Goal: Entertainment & Leisure: Consume media (video, audio)

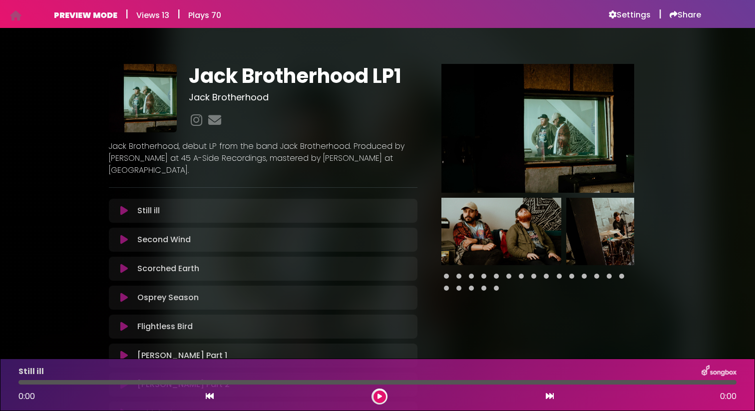
click at [126, 211] on icon at bounding box center [123, 211] width 7 height 10
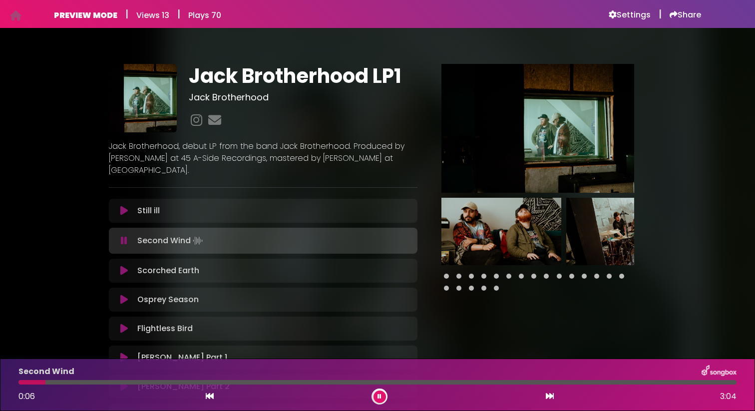
click at [185, 215] on div "Still ill Loading Track..." at bounding box center [272, 211] width 278 height 12
click at [124, 210] on icon at bounding box center [123, 211] width 7 height 10
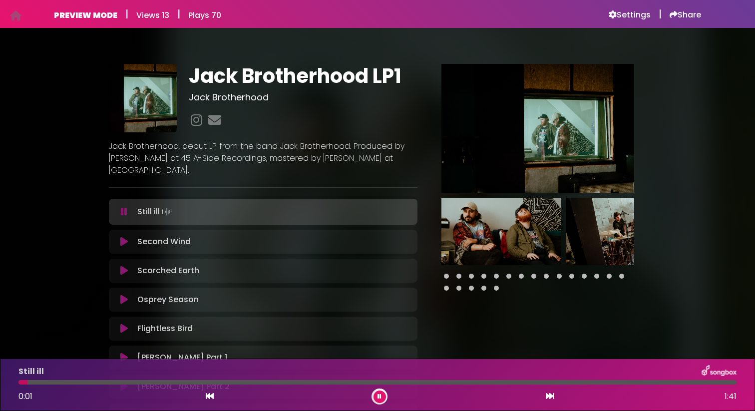
click at [700, 381] on div at bounding box center [377, 382] width 718 height 4
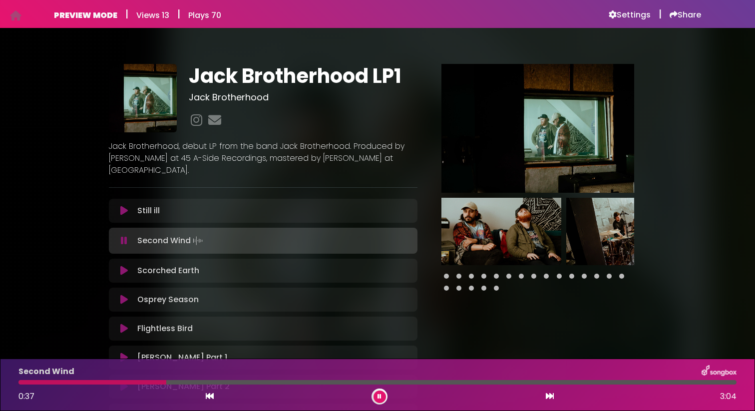
click at [376, 397] on button at bounding box center [380, 397] width 12 height 12
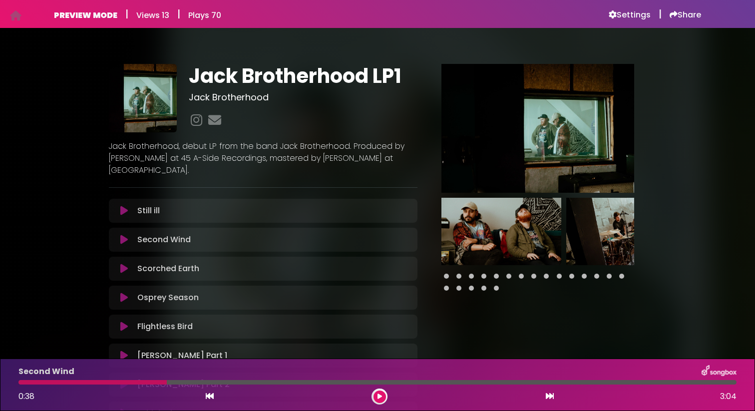
click at [709, 383] on div at bounding box center [377, 382] width 718 height 4
click at [386, 403] on div "0:38 3:04" at bounding box center [377, 397] width 730 height 16
click at [382, 398] on button at bounding box center [380, 397] width 12 height 12
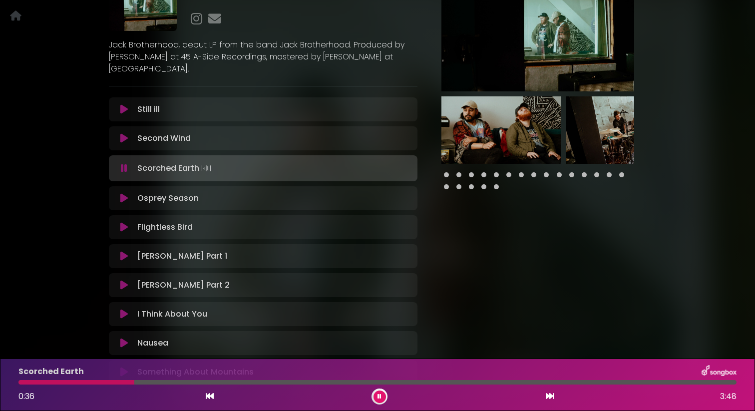
scroll to position [107, 0]
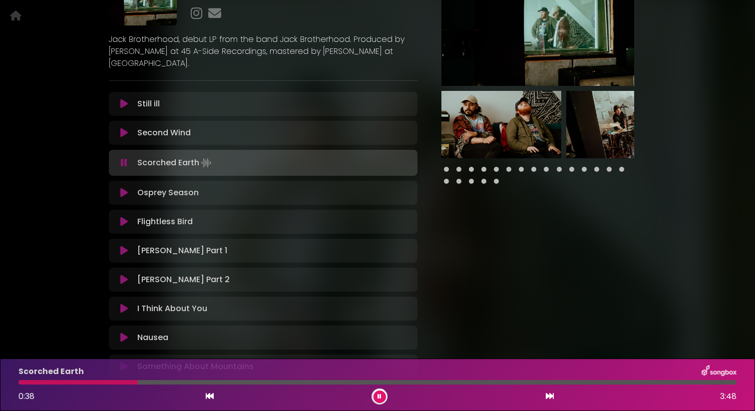
click at [122, 247] on icon at bounding box center [123, 251] width 7 height 10
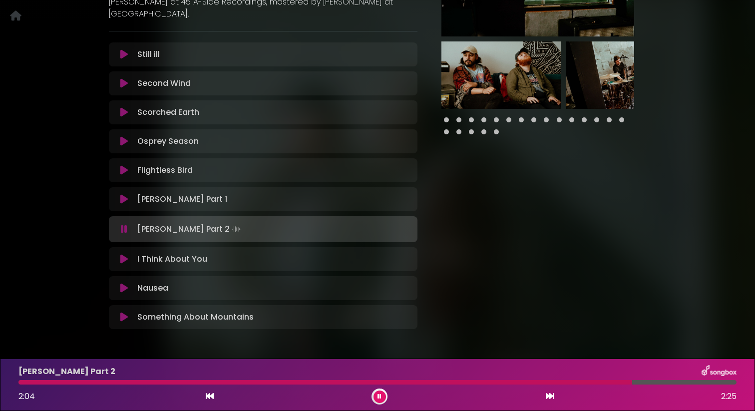
scroll to position [161, 0]
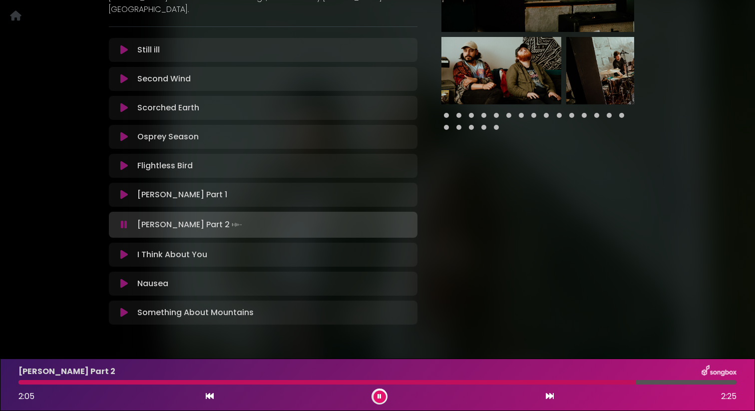
click at [121, 198] on icon at bounding box center [123, 195] width 7 height 10
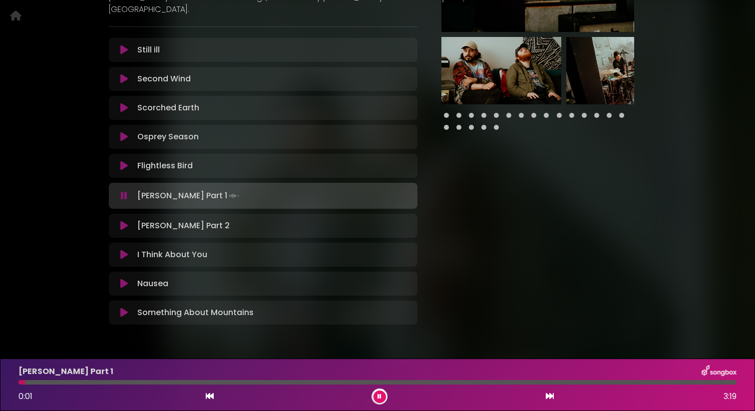
click at [714, 382] on div at bounding box center [377, 382] width 718 height 4
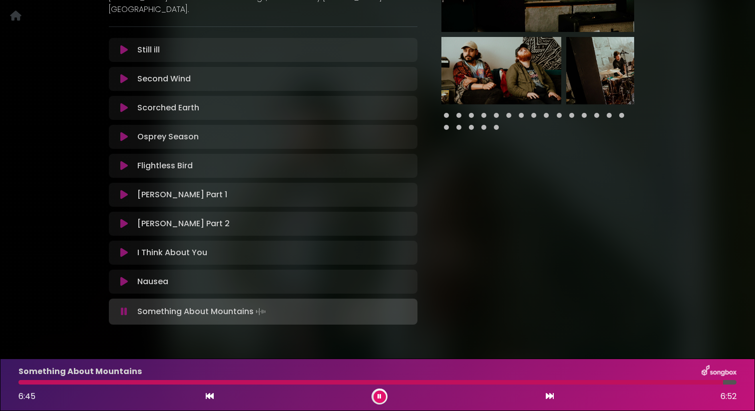
click at [728, 384] on div at bounding box center [377, 382] width 718 height 4
click at [732, 384] on div at bounding box center [377, 382] width 718 height 4
click at [727, 385] on div "Something About Mountains 6:51 6:52" at bounding box center [377, 384] width 730 height 39
click at [712, 382] on div at bounding box center [376, 382] width 717 height 4
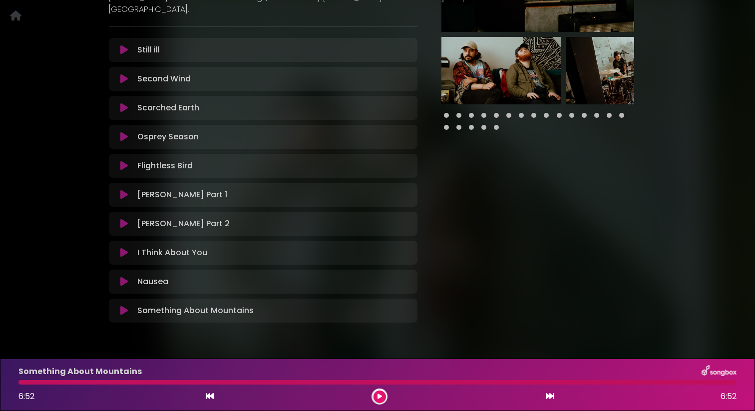
click at [719, 383] on div at bounding box center [377, 382] width 718 height 4
click at [122, 314] on icon at bounding box center [123, 311] width 7 height 10
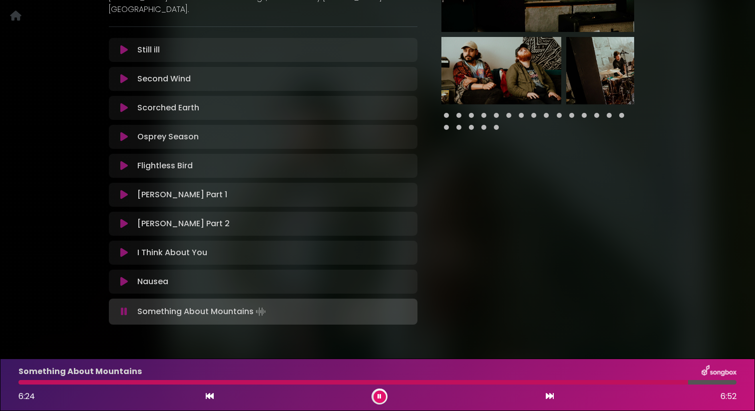
click at [688, 380] on div at bounding box center [377, 382] width 718 height 4
click at [709, 382] on div at bounding box center [377, 382] width 718 height 4
click at [703, 382] on div at bounding box center [364, 382] width 692 height 4
click at [383, 399] on button at bounding box center [380, 397] width 12 height 12
